Goal: Transaction & Acquisition: Obtain resource

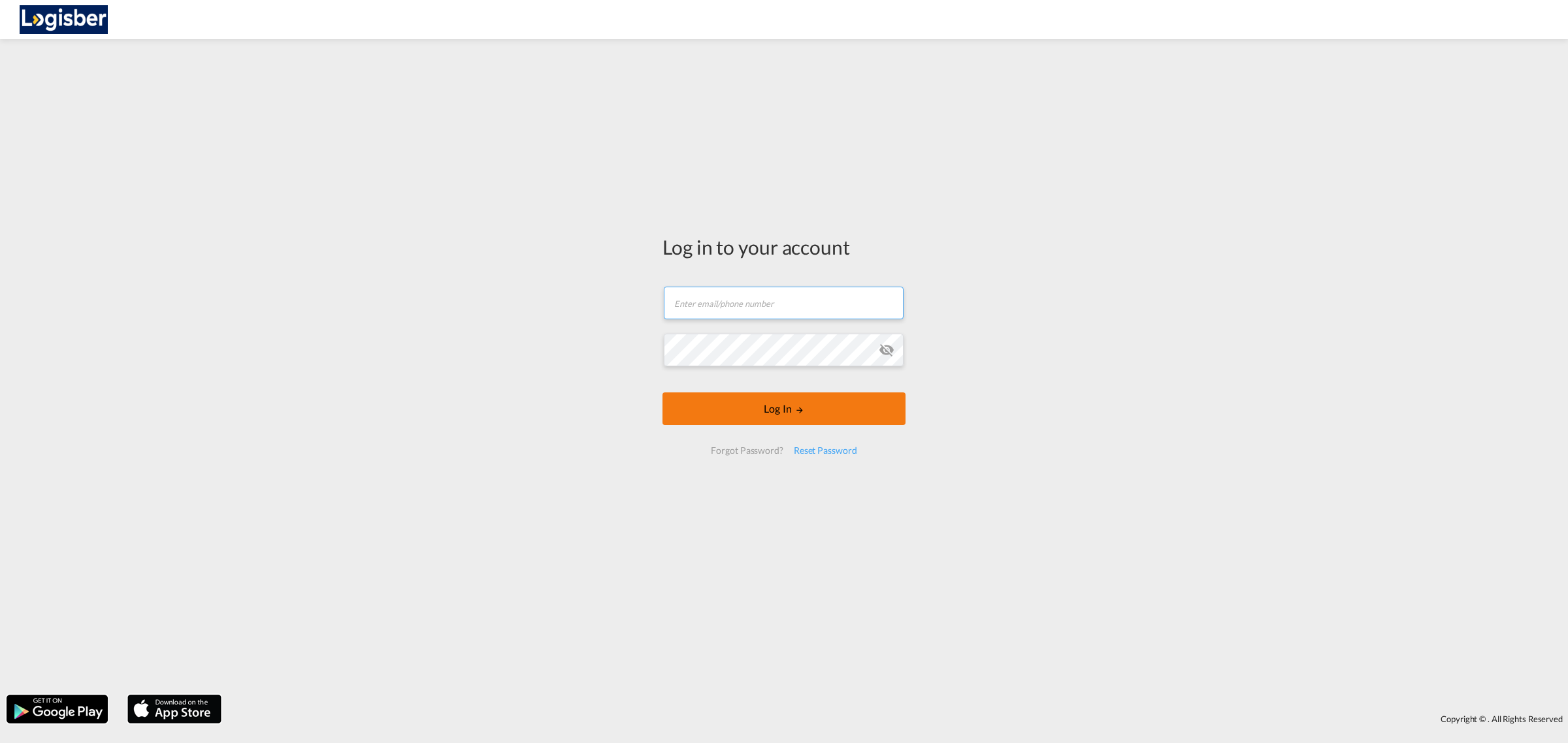
type input "[PERSON_NAME][EMAIL_ADDRESS][DOMAIN_NAME]"
click at [761, 411] on button "Log In" at bounding box center [783, 409] width 243 height 33
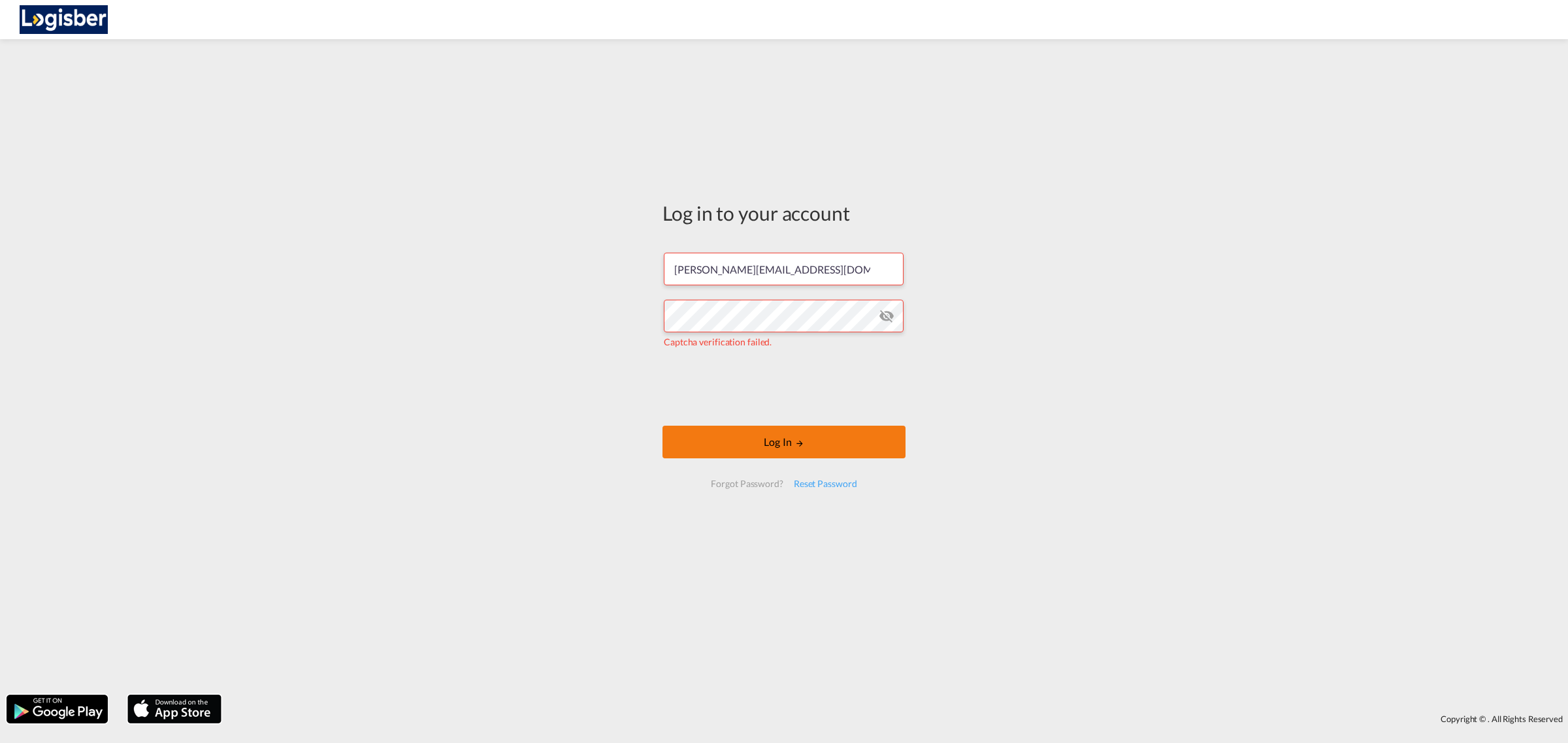
click at [739, 439] on button "Log In" at bounding box center [783, 443] width 243 height 33
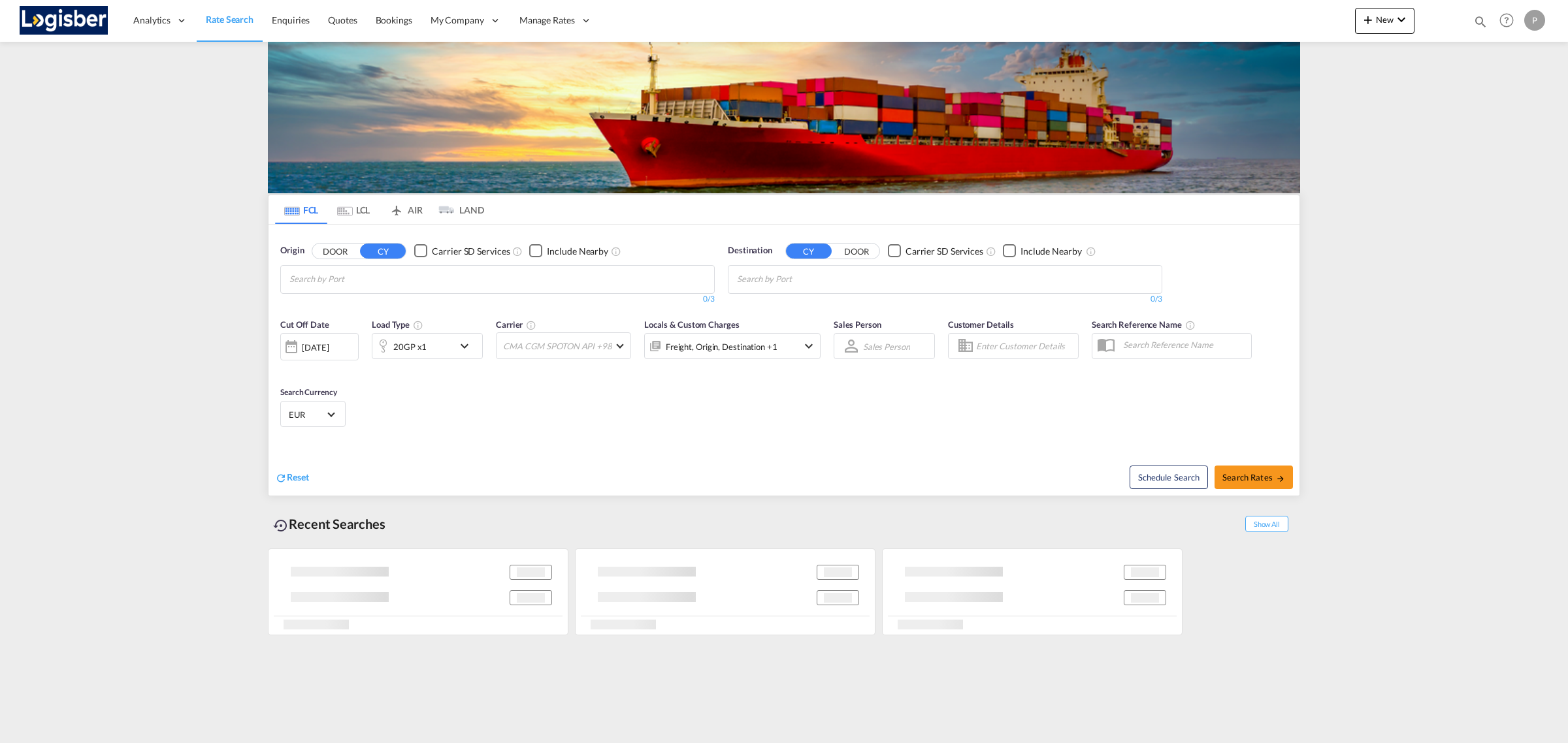
click at [562, 282] on md-chips at bounding box center [497, 279] width 433 height 27
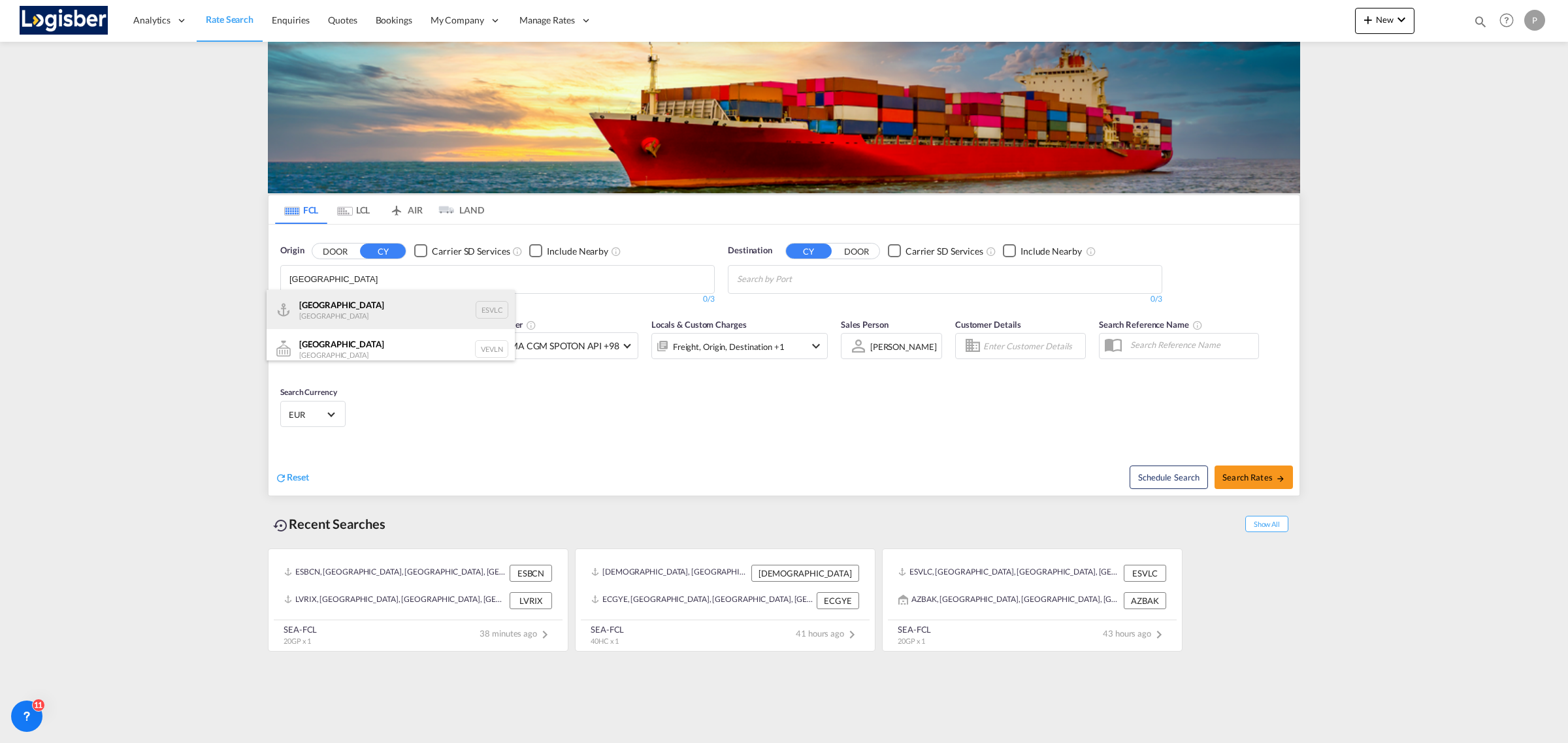
type input "[GEOGRAPHIC_DATA]"
click at [362, 320] on div "Valencia [GEOGRAPHIC_DATA] ESVLC" at bounding box center [390, 310] width 248 height 39
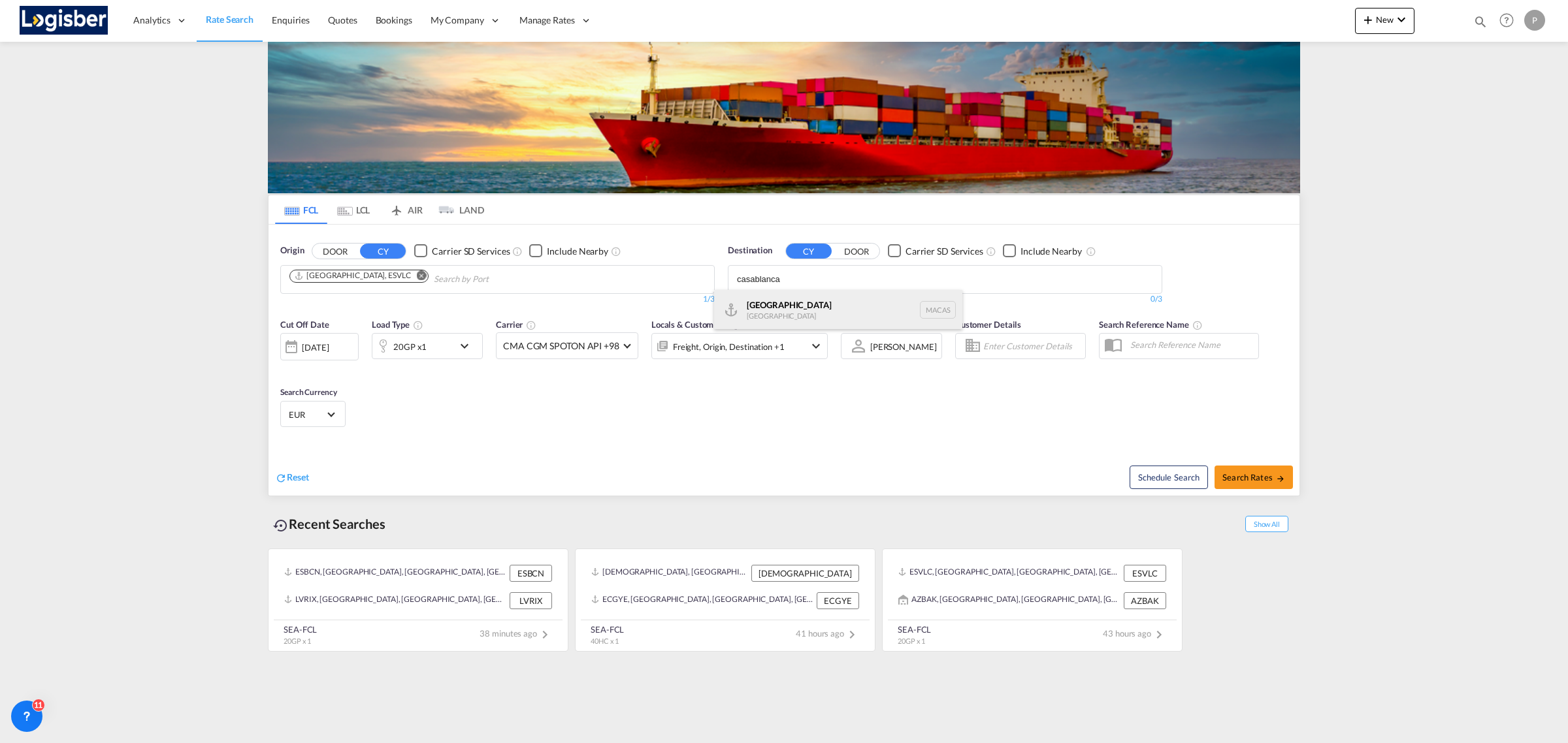
type input "casablanca"
click at [796, 302] on div "Casablanca [GEOGRAPHIC_DATA] [GEOGRAPHIC_DATA]" at bounding box center [839, 310] width 248 height 39
click at [454, 372] on div "Cut Off Date [DATE] [DATE] Load Type 20GP x1 Carrier CMA CGM SPOTON API +98 Onl…" at bounding box center [554, 345] width 547 height 55
click at [443, 348] on div "20GP x1" at bounding box center [413, 346] width 81 height 26
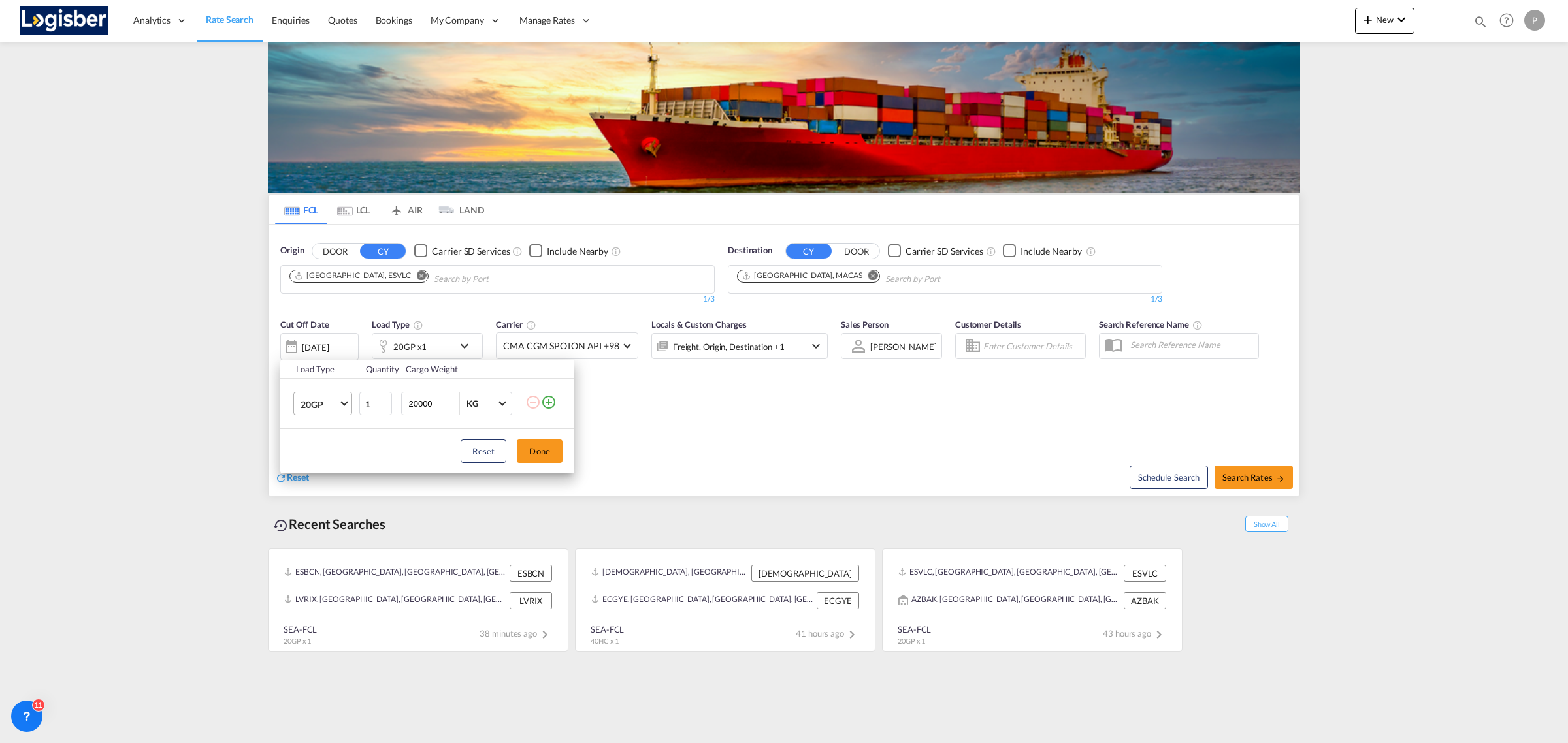
click at [323, 411] on md-select-value "20GP" at bounding box center [325, 403] width 52 height 22
click at [323, 468] on div "40HC" at bounding box center [312, 467] width 24 height 13
click at [534, 447] on button "Done" at bounding box center [540, 451] width 46 height 23
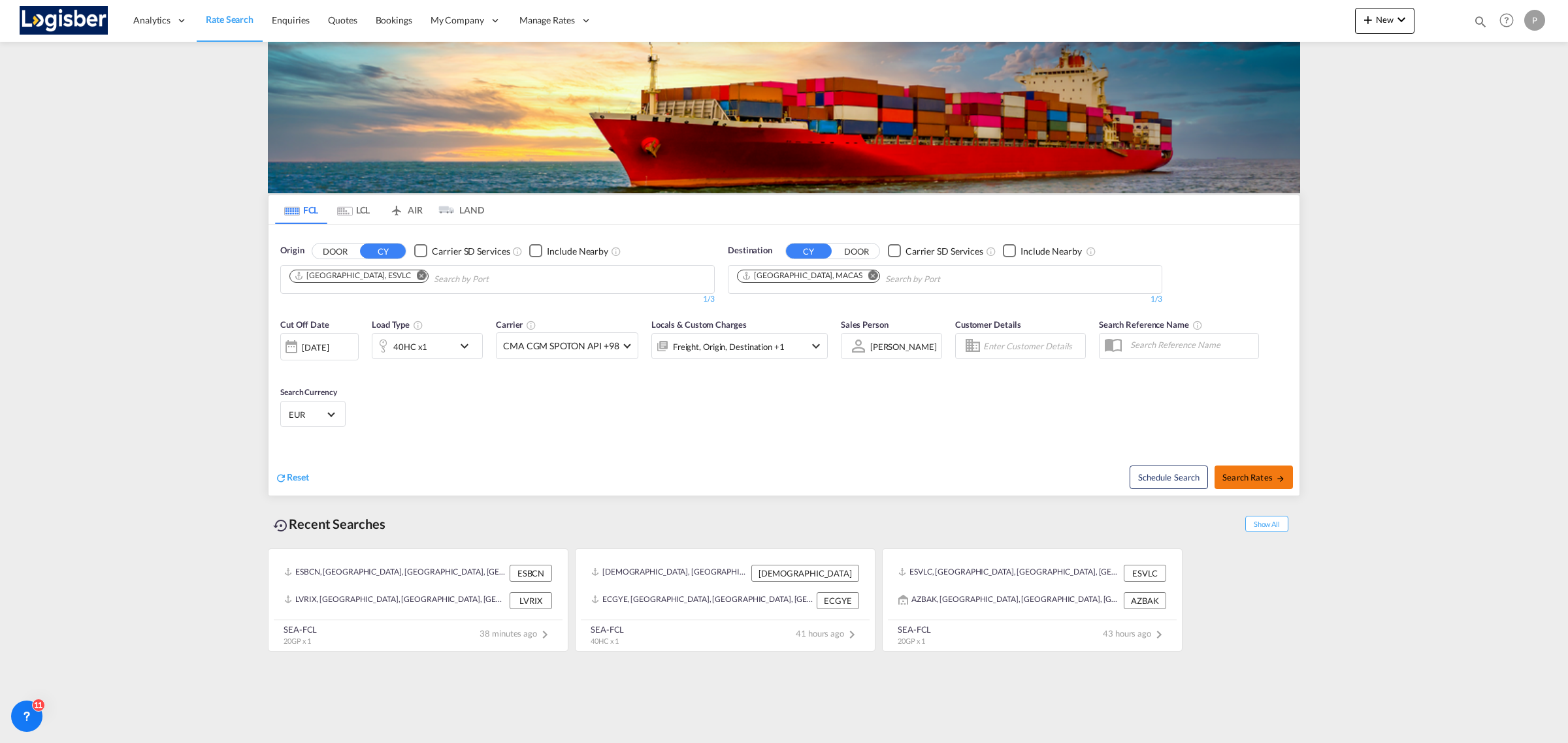
click at [1245, 482] on span "Search Rates" at bounding box center [1254, 477] width 62 height 10
type input "ESVLC to MACAS / [DATE]"
